Goal: Communication & Community: Answer question/provide support

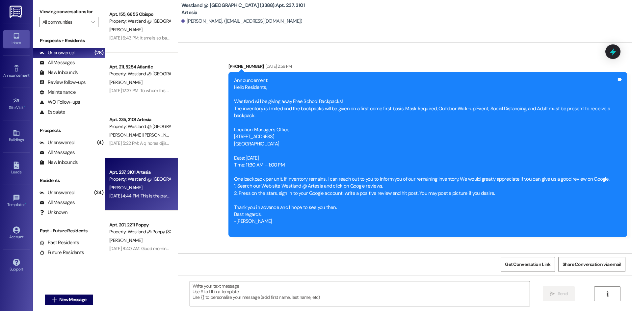
scroll to position [8318, 0]
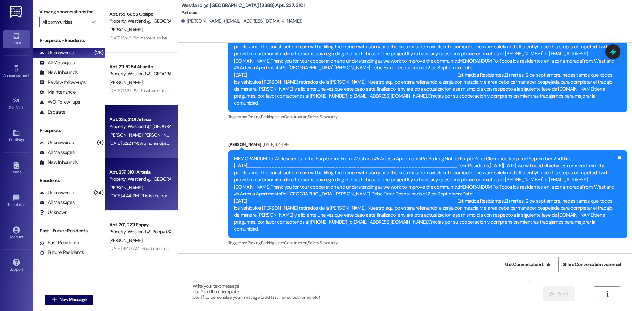
click at [131, 129] on div "Property: Westland @ [GEOGRAPHIC_DATA] (3388)" at bounding box center [139, 126] width 61 height 7
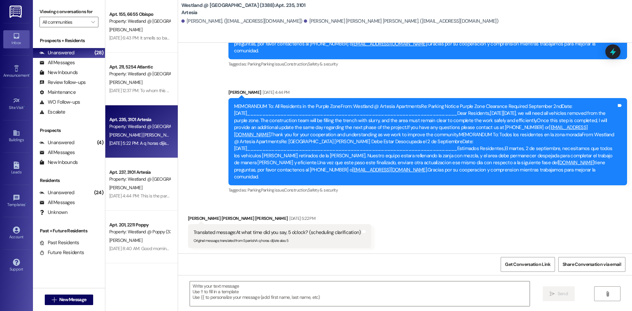
scroll to position [2543, 0]
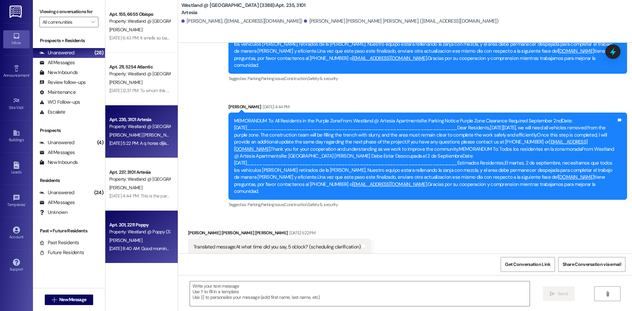
click at [154, 238] on div "[PERSON_NAME]" at bounding box center [140, 240] width 62 height 8
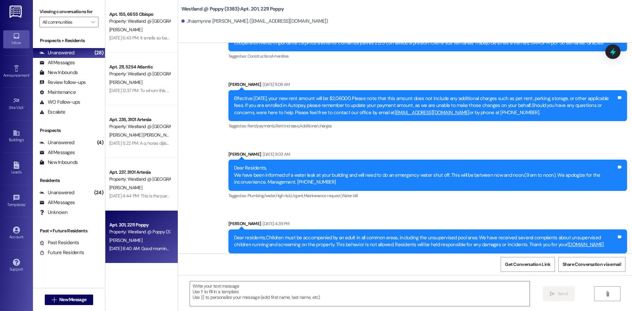
scroll to position [2995, 0]
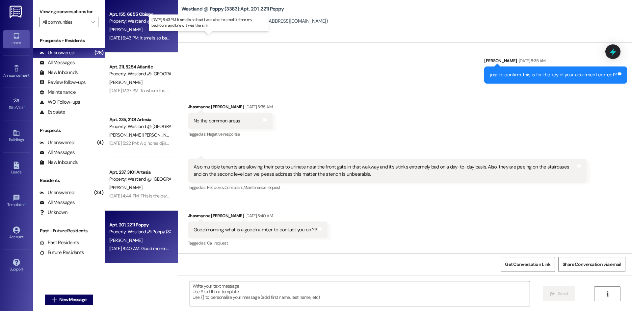
click at [137, 36] on div "[DATE] 6:43 PM: It smells so bad I was able to smell it from my bedroom and kne…" at bounding box center [201, 38] width 184 height 6
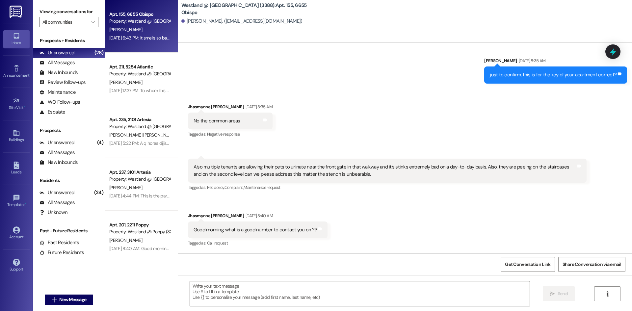
scroll to position [257, 0]
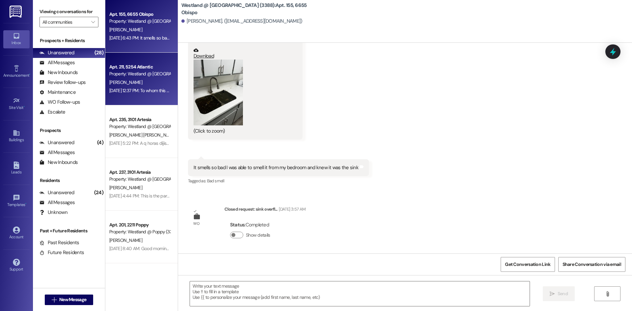
click at [156, 84] on div "[PERSON_NAME]" at bounding box center [140, 82] width 62 height 8
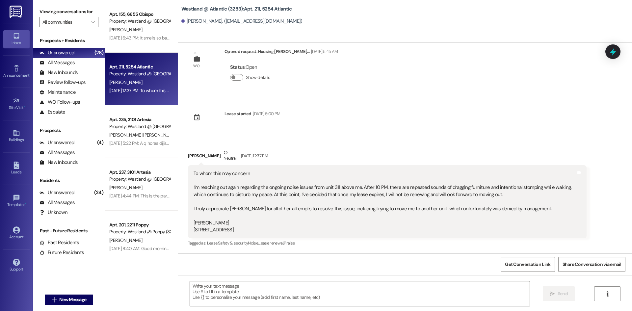
scroll to position [14, 0]
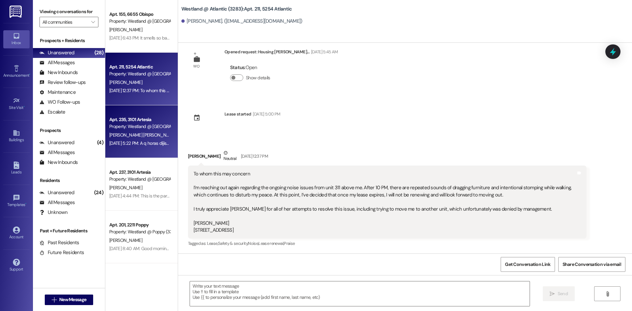
click at [156, 124] on div "Property: Westland @ [GEOGRAPHIC_DATA] (3388)" at bounding box center [139, 126] width 61 height 7
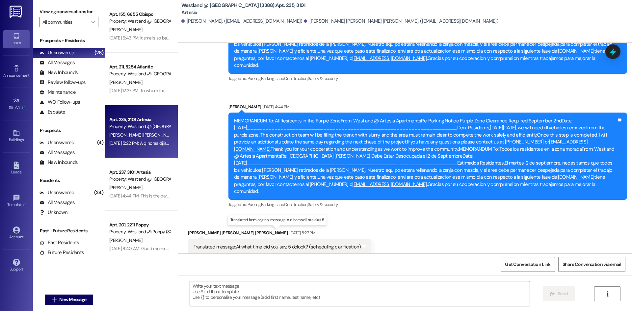
scroll to position [2543, 0]
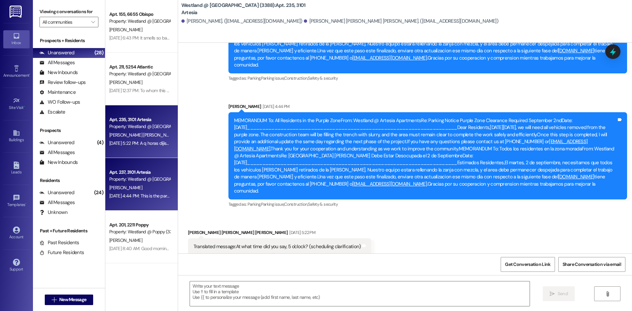
click at [141, 178] on div "Property: Westland @ [GEOGRAPHIC_DATA] (3388)" at bounding box center [139, 179] width 61 height 7
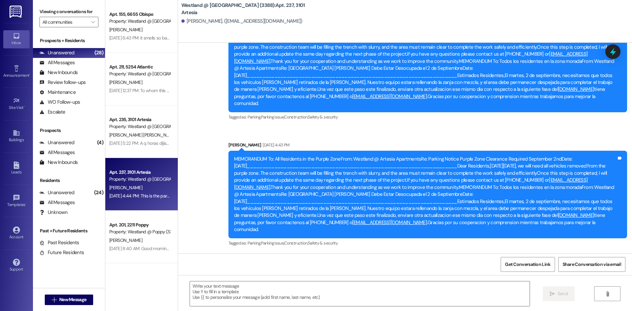
scroll to position [8318, 0]
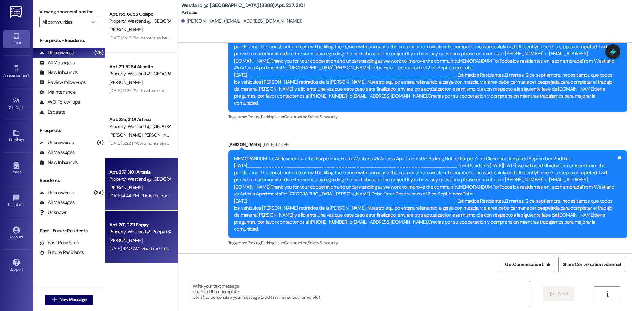
click at [162, 236] on div "Apt. 201, 2211 Poppy Property: Westland @ Poppy (3383)" at bounding box center [140, 228] width 62 height 15
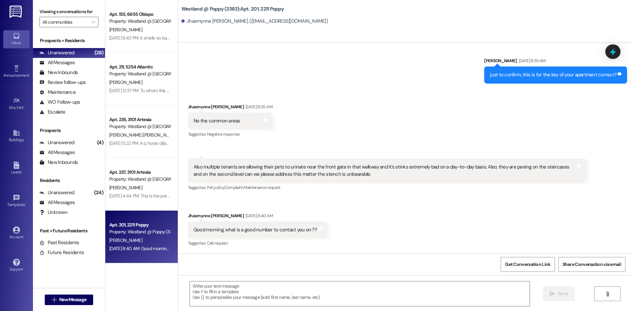
scroll to position [2995, 0]
click at [95, 20] on span "" at bounding box center [93, 22] width 6 height 11
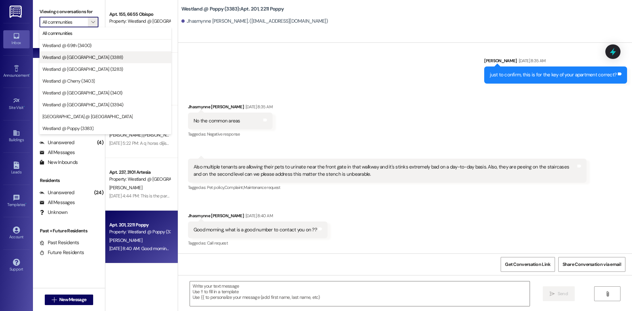
click at [87, 56] on span "Westland @ [GEOGRAPHIC_DATA] (3388)" at bounding box center [82, 57] width 81 height 7
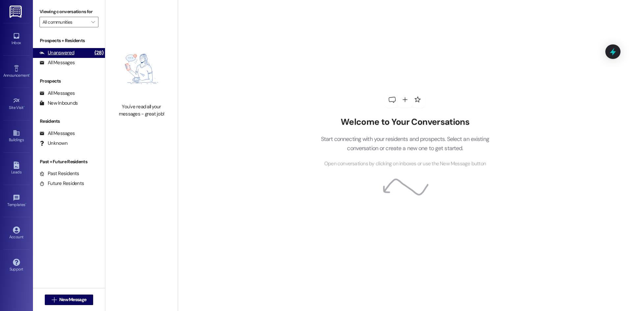
type input "Westland @ [GEOGRAPHIC_DATA] (3388)"
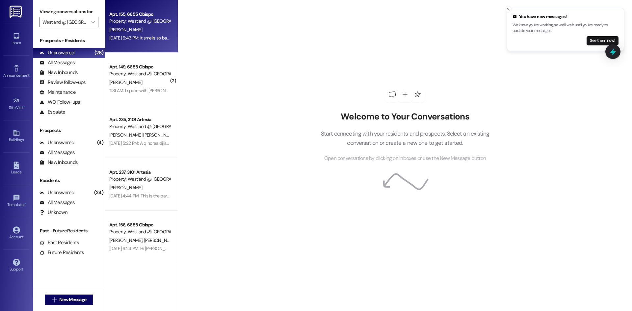
click at [132, 38] on div "[DATE] 6:43 PM: It smells so bad I was able to smell it from my bedroom and kne…" at bounding box center [201, 38] width 184 height 6
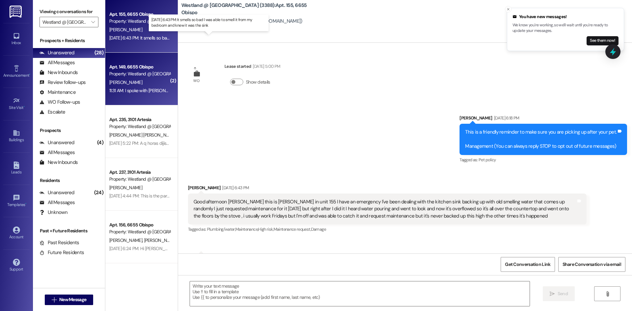
scroll to position [257, 0]
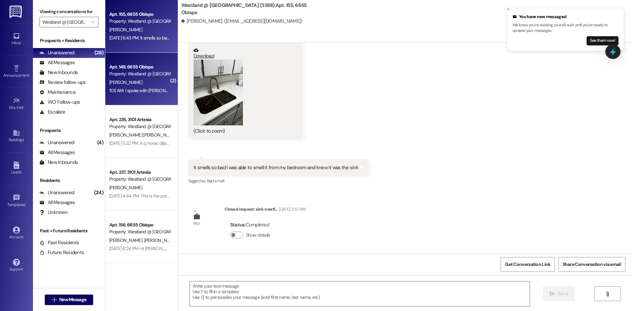
click at [128, 71] on div "Property: Westland @ [GEOGRAPHIC_DATA] (3388)" at bounding box center [139, 73] width 61 height 7
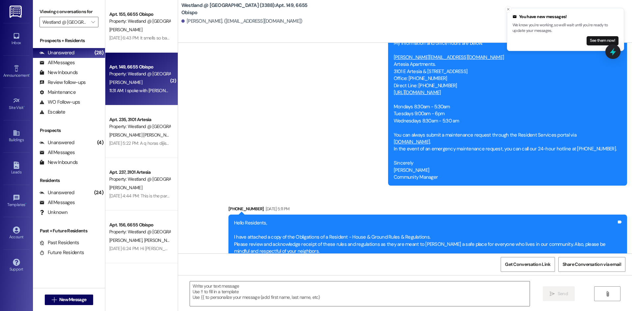
scroll to position [11407, 0]
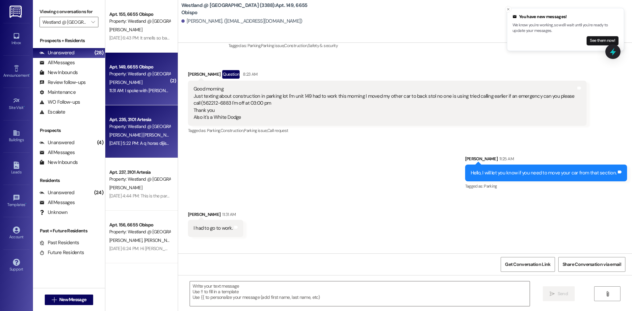
click at [136, 128] on div "Property: Westland @ [GEOGRAPHIC_DATA] (3388)" at bounding box center [139, 126] width 61 height 7
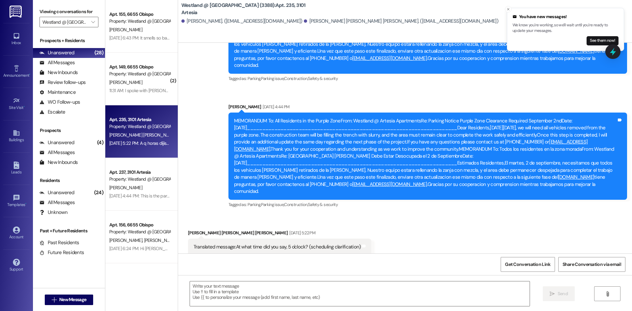
scroll to position [2543, 0]
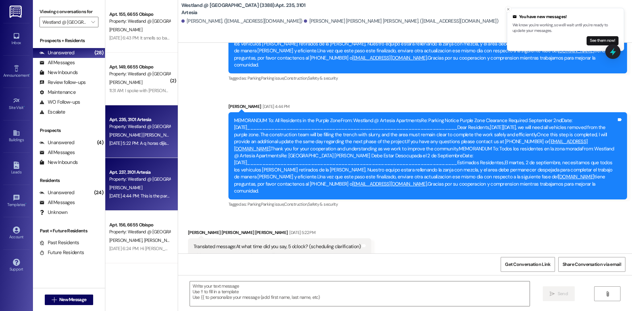
click at [164, 176] on div "Property: Westland @ [GEOGRAPHIC_DATA] (3388)" at bounding box center [139, 179] width 61 height 7
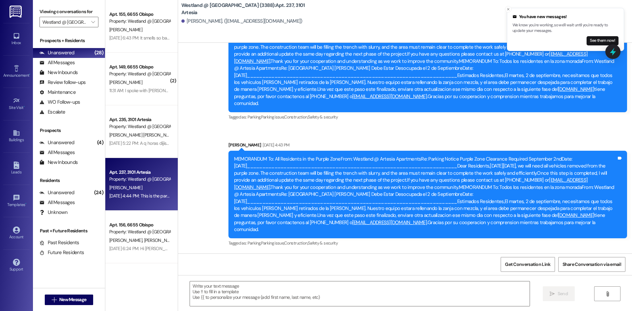
scroll to position [8318, 0]
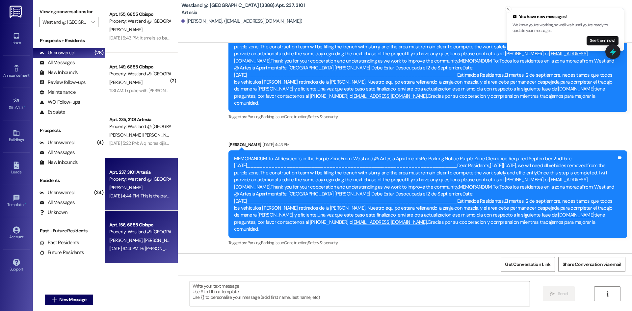
click at [127, 221] on div "[STREET_ADDRESS] Property: Westland @ [GEOGRAPHIC_DATA] (3388)" at bounding box center [140, 228] width 62 height 15
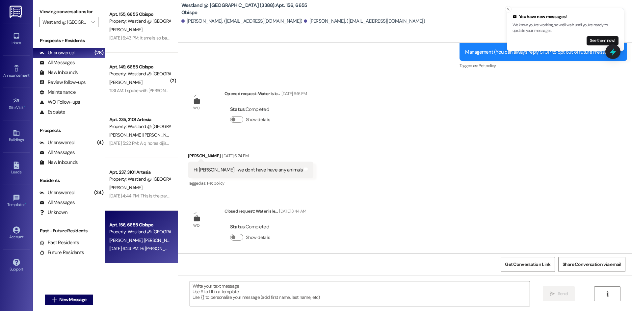
scroll to position [96, 0]
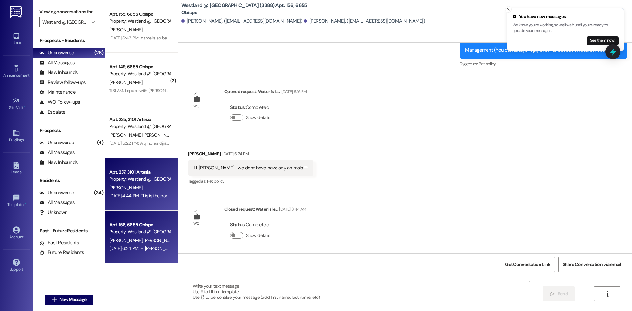
click at [141, 189] on div "[PERSON_NAME]" at bounding box center [140, 188] width 62 height 8
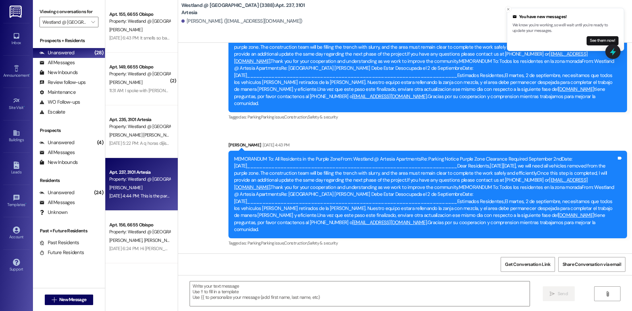
scroll to position [8318, 0]
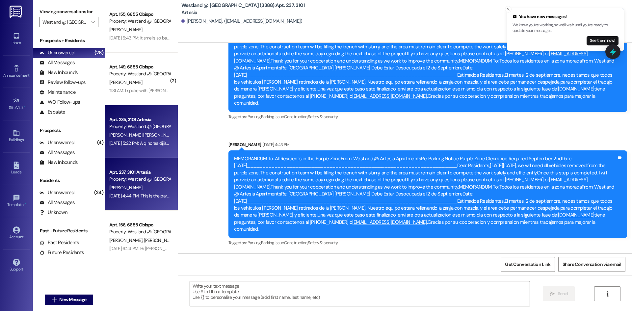
click at [148, 130] on div "Apt. 235, 3101 Artesia Property: Westland @ [GEOGRAPHIC_DATA] (3388)" at bounding box center [140, 123] width 62 height 15
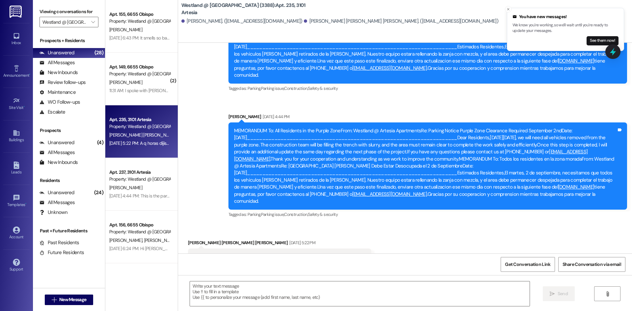
scroll to position [2543, 0]
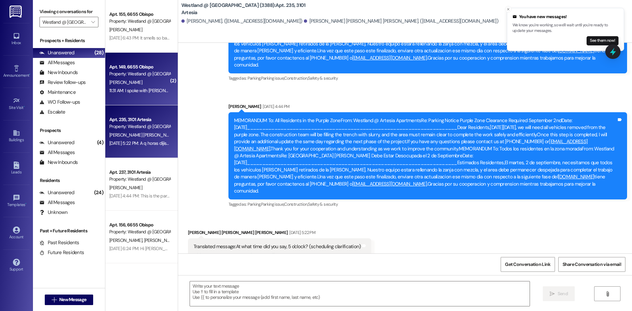
click at [140, 67] on div "Apt. 149, 6655 Obispo" at bounding box center [139, 67] width 61 height 7
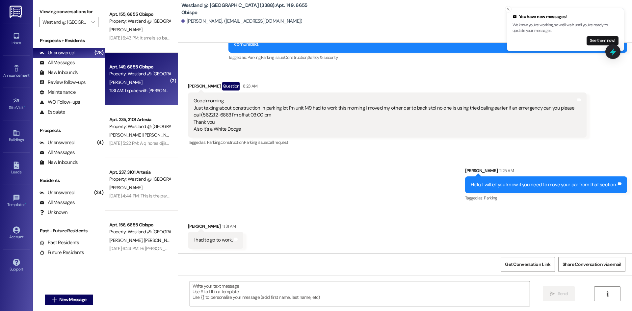
scroll to position [11388, 0]
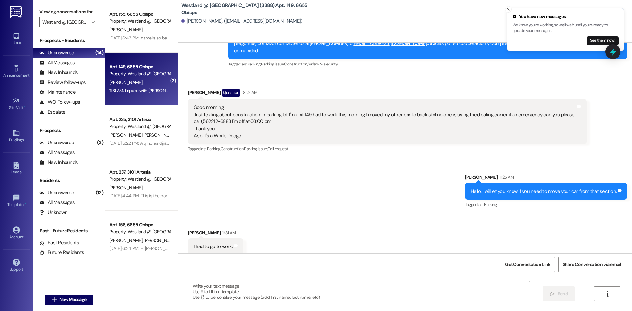
click at [242, 99] on div "Good morning Just texting about construction in parking lot I'm unit 149 had to…" at bounding box center [387, 121] width 399 height 45
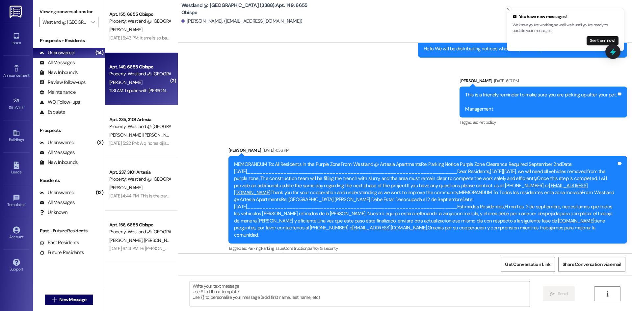
scroll to position [11020, 0]
